Goal: Information Seeking & Learning: Learn about a topic

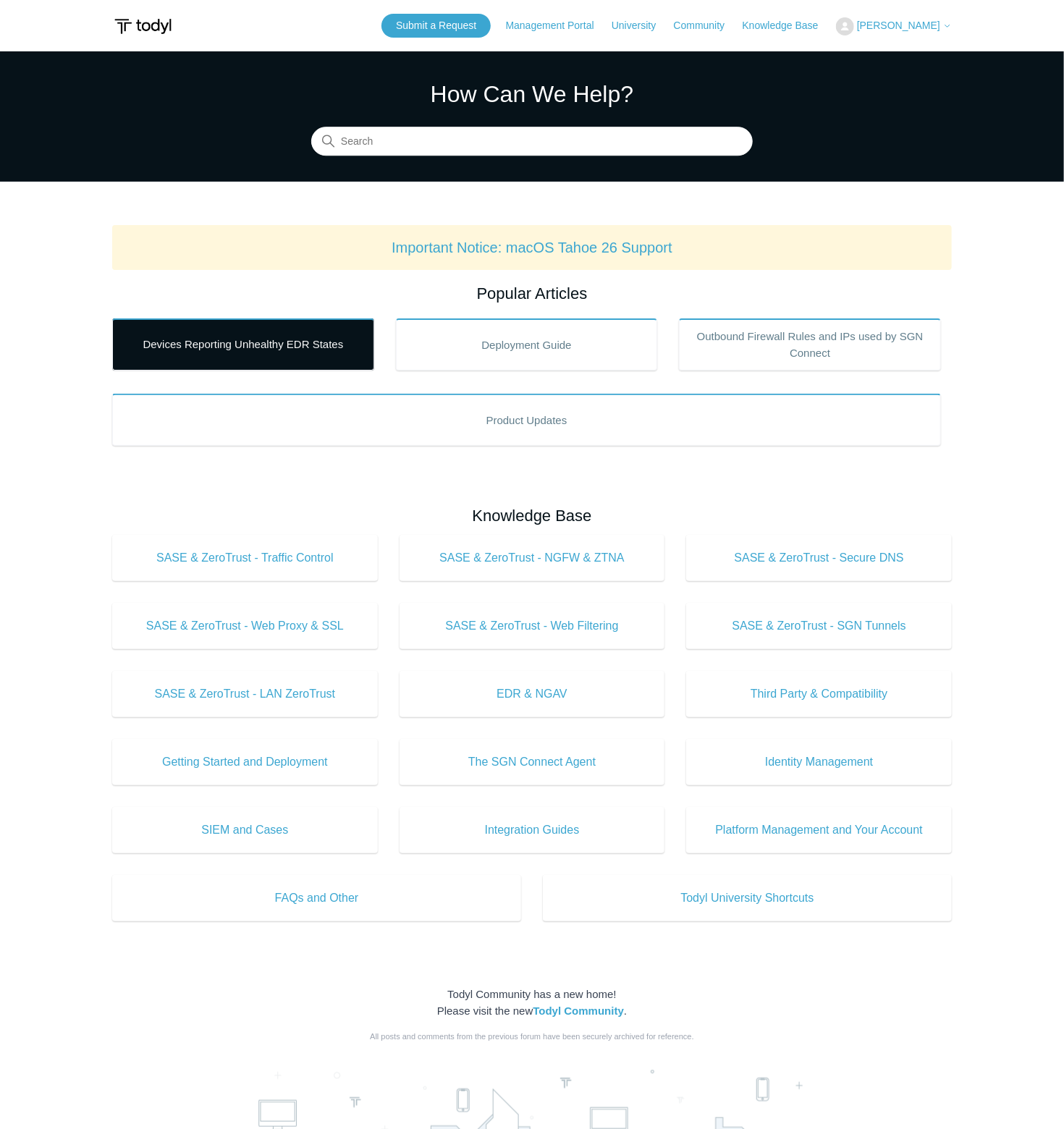
click at [281, 349] on link "Devices Reporting Unhealthy EDR States" at bounding box center [243, 344] width 262 height 52
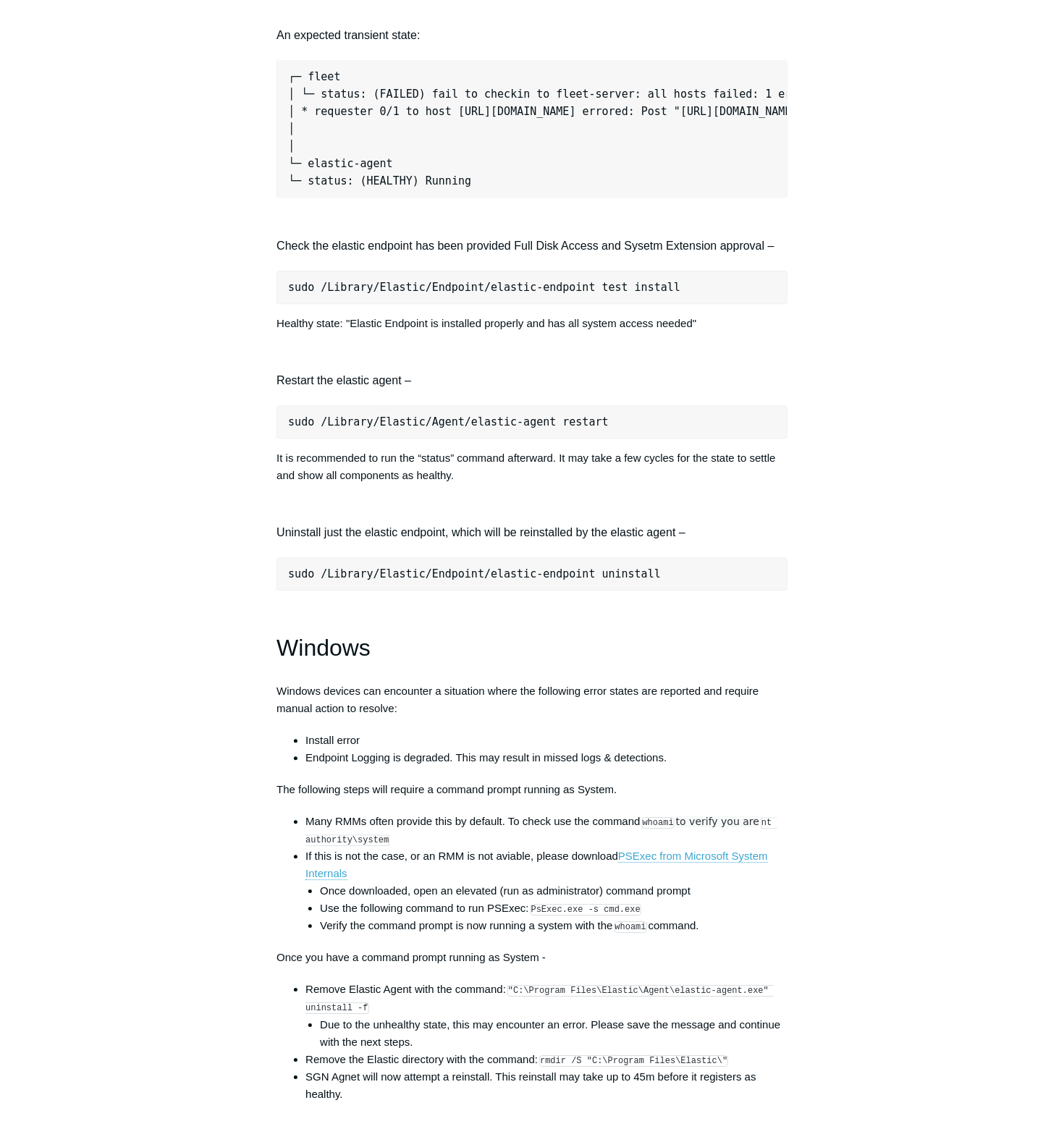
scroll to position [1447, 0]
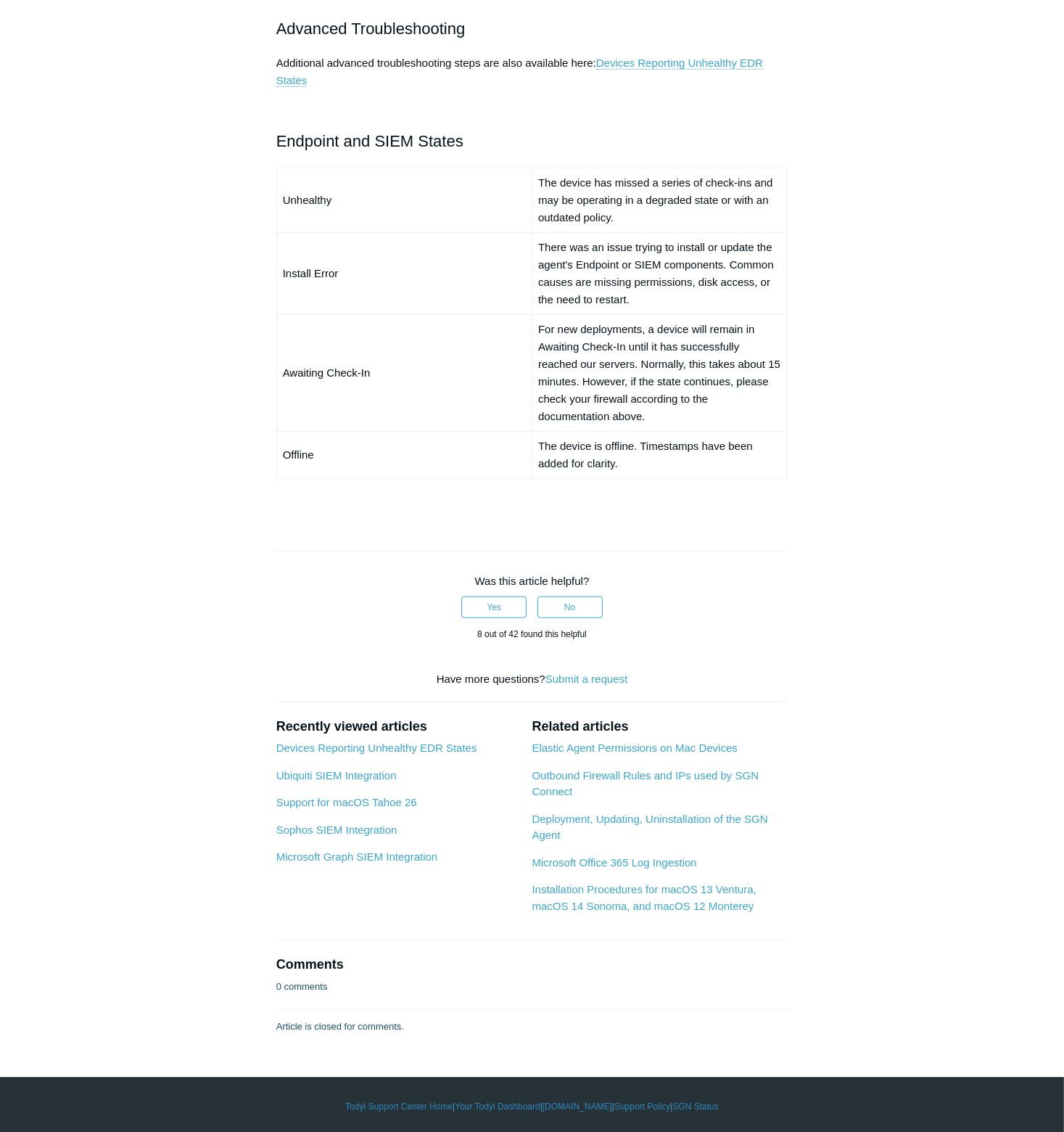
scroll to position [578, 0]
